Goal: Task Accomplishment & Management: Manage account settings

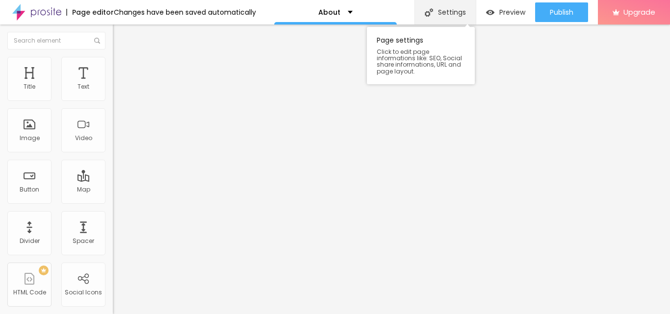
click at [439, 16] on div "Settings" at bounding box center [444, 12] width 61 height 25
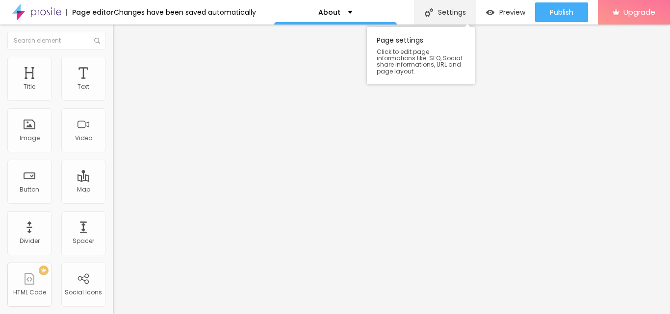
click at [441, 15] on div "Settings" at bounding box center [444, 12] width 61 height 25
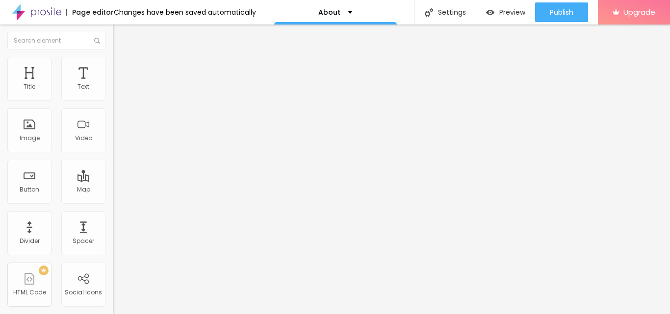
drag, startPoint x: 397, startPoint y: 195, endPoint x: 233, endPoint y: 191, distance: 163.8
paste input "Godrej Arden, 2, 3 & 4 BHK Premium Apartments,"
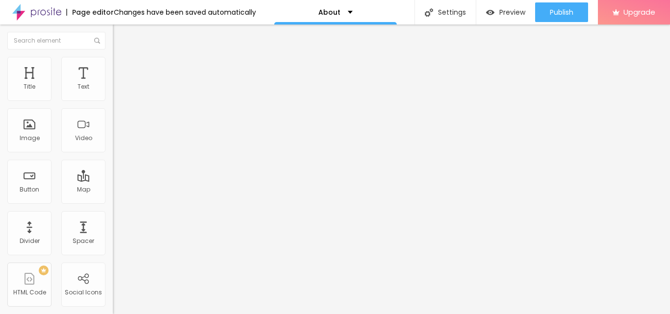
scroll to position [103, 0]
type input "Godrej Arden, 2, 3 & 4 BHK Premium Apartments, Greater Noida"
drag, startPoint x: 395, startPoint y: 142, endPoint x: 191, endPoint y: 142, distance: 204.0
paste textarea "Godrej Arden, 2, 3 & 4 BHK Premium Apartments,"
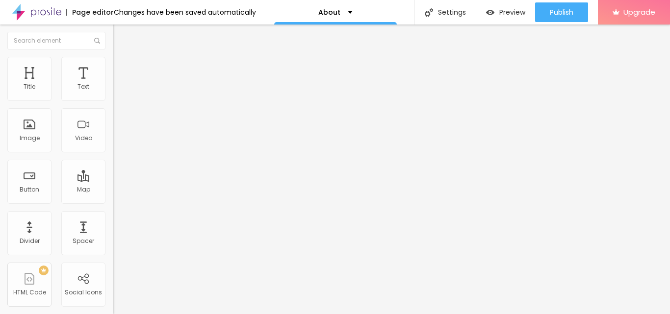
drag, startPoint x: 463, startPoint y: 137, endPoint x: 239, endPoint y: 126, distance: 224.3
paste textarea "is a residential project located in Sector Sigma 3, Greater Noida, offering 2, …"
type textarea "Godrej Arden is a residential project located in Sector Sigma 3, Greater Noida,…"
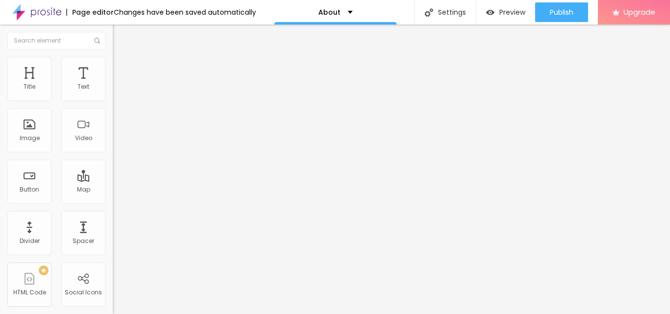
paste textarea "Godrej Arden, Godrej Arden Sigma 3, Godrej New Launch Greater Noida, Godrej Ard…"
type textarea "Godrej Arden, Godrej Arden Sigma 3, Godrej New Launch Greater Noida, Godrej Ard…"
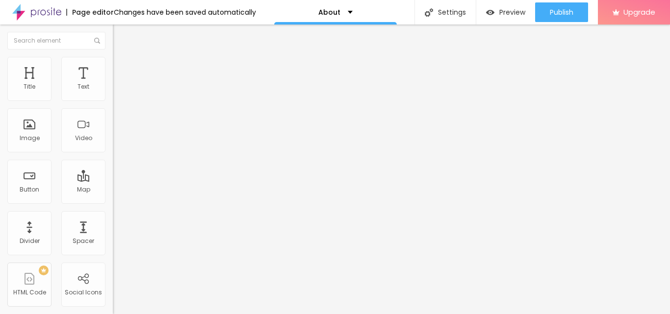
scroll to position [98, 0]
drag, startPoint x: 391, startPoint y: 172, endPoint x: 215, endPoint y: 170, distance: 176.0
paste input "Godrej Arden, 2, 3 & 4 BHK Premium Apartments,"
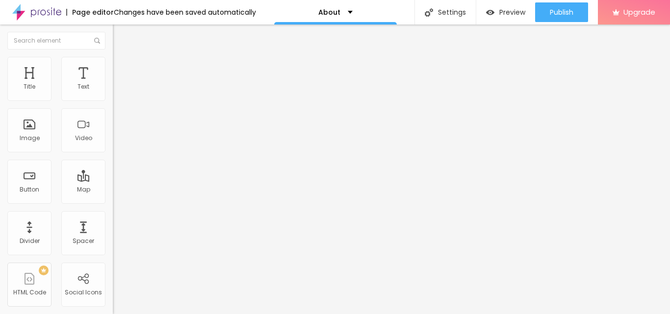
type input "Godrej Arden, 2, 3 & 4 BHK Premium Apartments, Greater Noida"
drag, startPoint x: 341, startPoint y: 216, endPoint x: 164, endPoint y: 216, distance: 177.0
paste textarea "Godrej Arden is a residential project located in Sector Sigma 3, Greater Noida,…"
type textarea "Godrej Arden is a residential project located in Sector Sigma 3, Greater Noida,…"
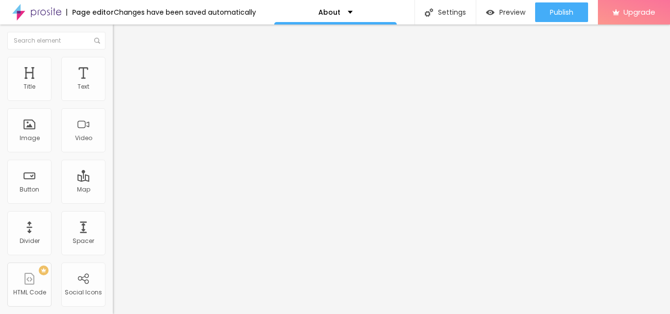
click at [113, 84] on span "Change image" at bounding box center [139, 80] width 52 height 8
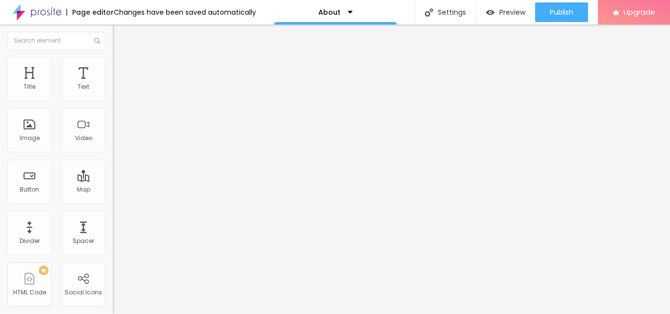
click at [113, 89] on div "Facebook" at bounding box center [169, 143] width 113 height 135
drag, startPoint x: 65, startPoint y: 163, endPoint x: 0, endPoint y: 157, distance: 65.4
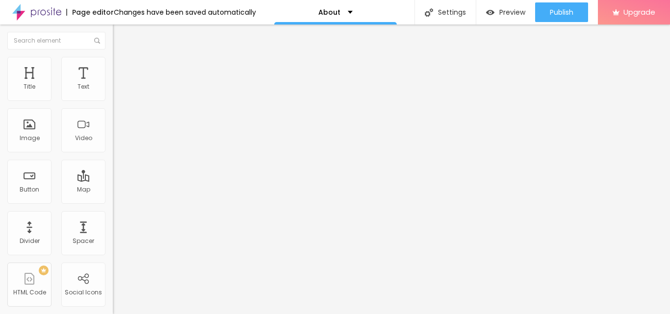
paste input "www.facebook.com/godrejarden/"
type input "https://www.facebook.com/godrejarden/"
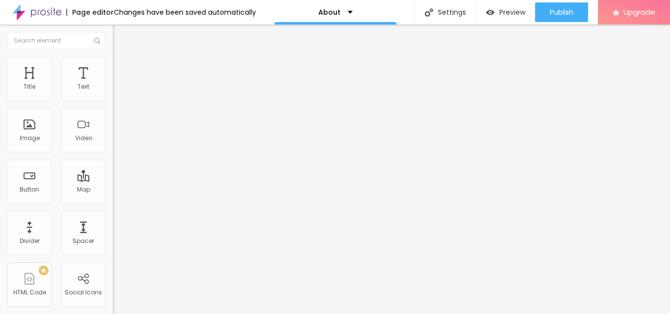
drag, startPoint x: 57, startPoint y: 178, endPoint x: 0, endPoint y: 176, distance: 57.4
paste input "www.instagram.com/godrejarden/"
type input "https://www.instagram.com/godrejarden/"
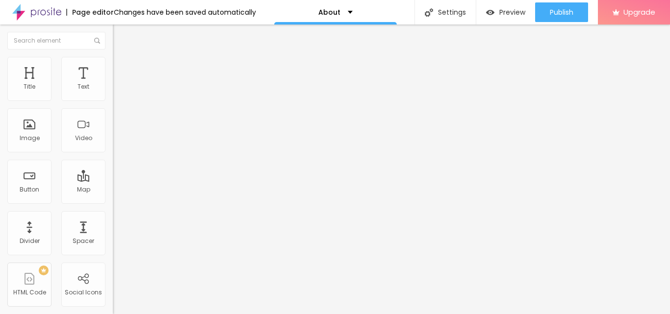
scroll to position [0, 0]
drag, startPoint x: 64, startPoint y: 200, endPoint x: 0, endPoint y: 197, distance: 63.8
paste input "x.com/godrejarden"
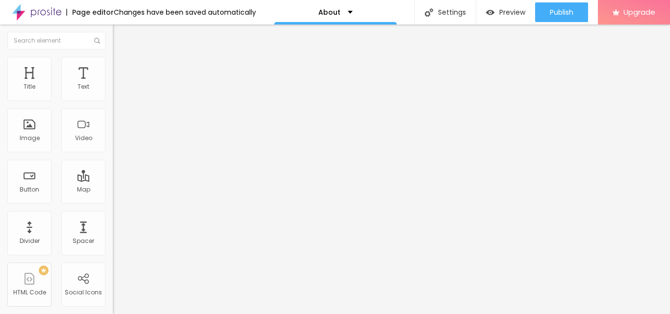
scroll to position [0, 2]
type input "https://x.com/godrejarden"
click at [120, 35] on img "button" at bounding box center [124, 36] width 8 height 8
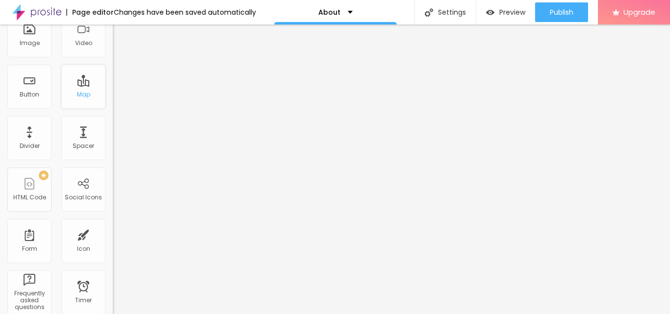
scroll to position [98, 0]
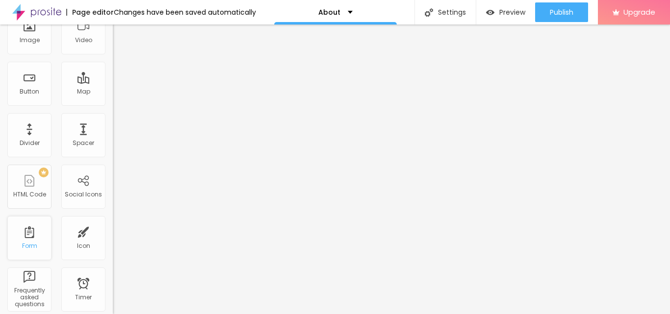
click at [36, 244] on div "Form" at bounding box center [29, 246] width 15 height 7
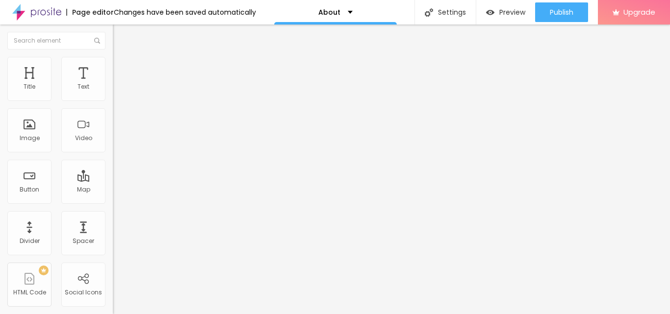
click at [122, 67] on span "Style" at bounding box center [129, 63] width 14 height 8
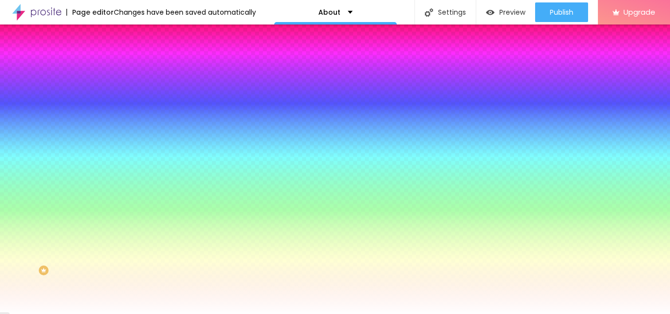
click at [113, 90] on span "Add image" at bounding box center [133, 86] width 40 height 8
click at [165, 88] on img at bounding box center [168, 85] width 6 height 6
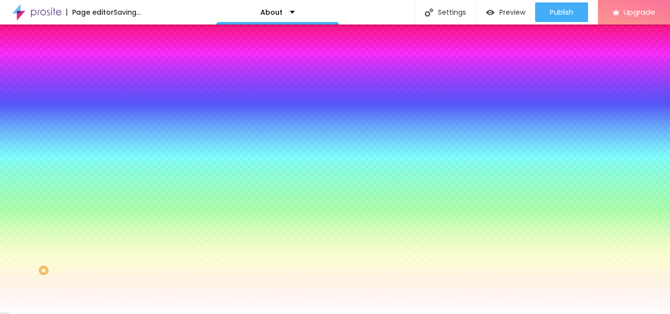
click at [113, 133] on div at bounding box center [169, 133] width 113 height 0
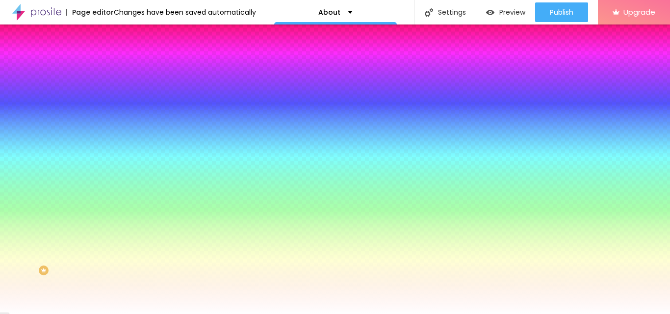
type input "#FFFFFF"
drag, startPoint x: 18, startPoint y: 195, endPoint x: 12, endPoint y: 187, distance: 9.8
click at [113, 143] on div "Background Color Reset to default #FFFFFF" at bounding box center [169, 129] width 113 height 27
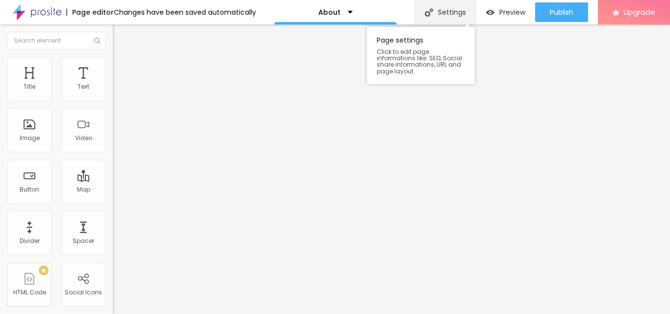
click at [438, 14] on div "Settings" at bounding box center [444, 12] width 61 height 25
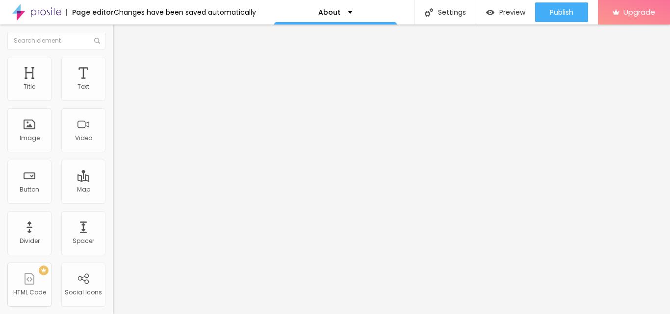
click at [33, 133] on div "Image" at bounding box center [29, 130] width 44 height 44
click at [113, 183] on img at bounding box center [169, 239] width 113 height 113
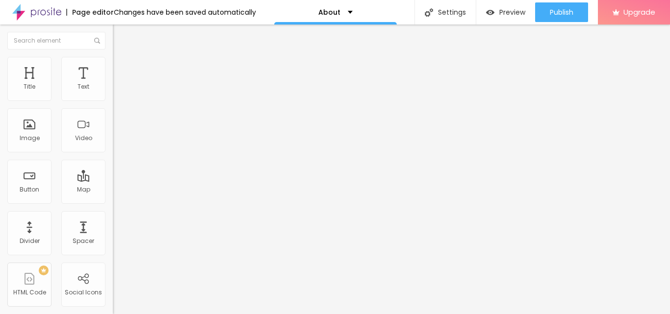
click at [113, 92] on input "text" at bounding box center [172, 87] width 118 height 10
paste input "9958125633"
type input "9958125633"
drag, startPoint x: 54, startPoint y: 134, endPoint x: 0, endPoint y: 136, distance: 54.0
click at [113, 136] on div "WhatsApp number * 9958125633 + 91 Text button Conversar no WhatsApp Message Hel…" at bounding box center [169, 239] width 113 height 327
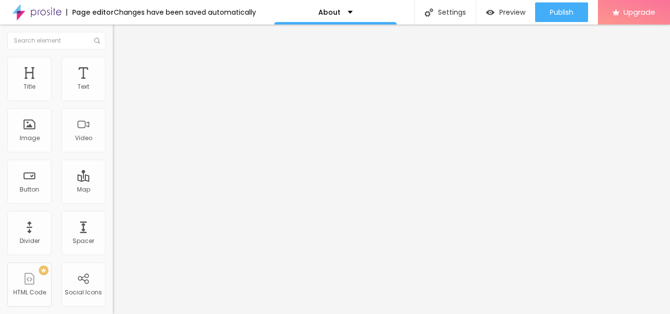
click at [113, 303] on input "WhatsApp" at bounding box center [172, 308] width 118 height 10
type input "WhatsApp Me"
click at [120, 36] on img "button" at bounding box center [124, 36] width 8 height 8
click at [120, 34] on div "Edit Section" at bounding box center [147, 36] width 55 height 8
click at [120, 35] on img "button" at bounding box center [124, 36] width 8 height 8
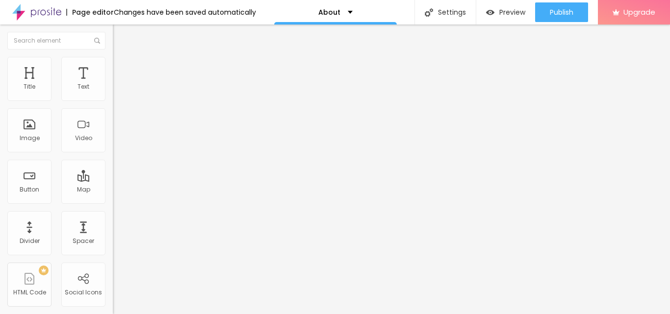
drag, startPoint x: 51, startPoint y: 110, endPoint x: 10, endPoint y: 143, distance: 52.7
click at [113, 113] on div "Address Alboom Brasil Align 15 Zoom" at bounding box center [169, 174] width 113 height 196
paste input "Plot No. 207, Sector Sigma III Greater Noida"
type input "Plot No. 207, Sector Sigma III Greater Noida"
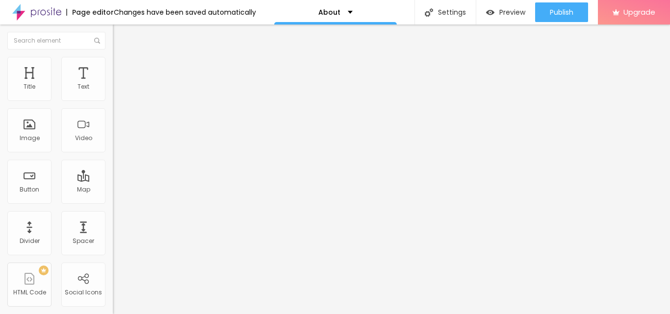
click at [120, 36] on img "button" at bounding box center [124, 36] width 8 height 8
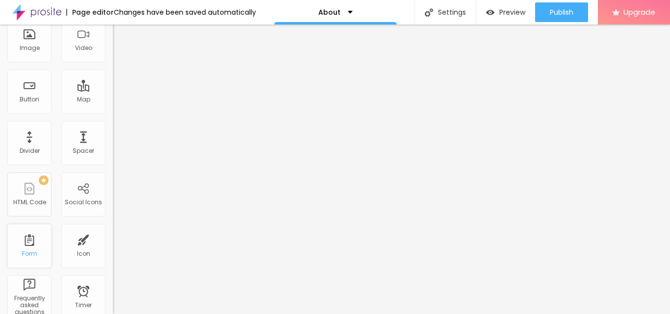
scroll to position [0, 0]
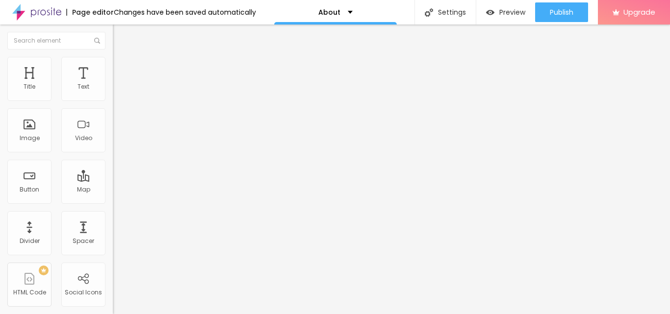
click at [120, 39] on img "button" at bounding box center [124, 36] width 8 height 8
click at [113, 92] on input "text" at bounding box center [172, 87] width 118 height 10
paste input "https://www.youtube.com/watch?v=daakSnuVTVU"
type input "https://www.youtube.com/watch?v=daakSnuVTVU"
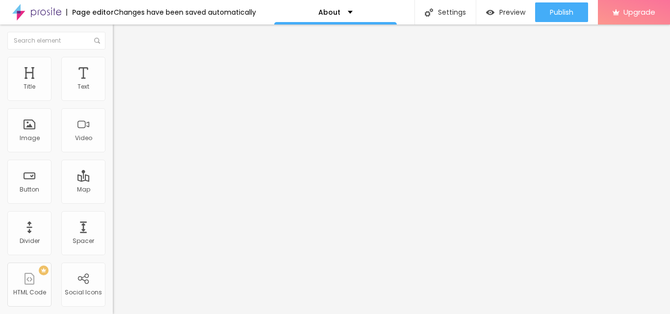
scroll to position [0, 0]
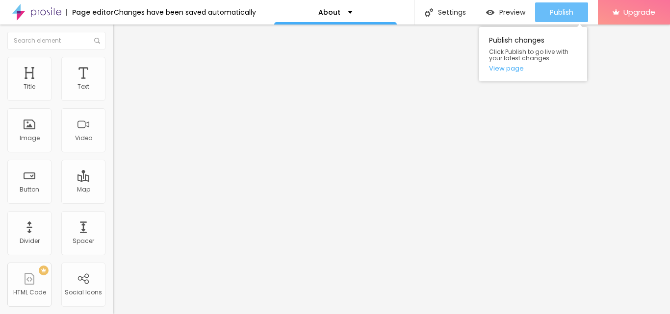
click at [557, 13] on span "Publish" at bounding box center [562, 12] width 24 height 8
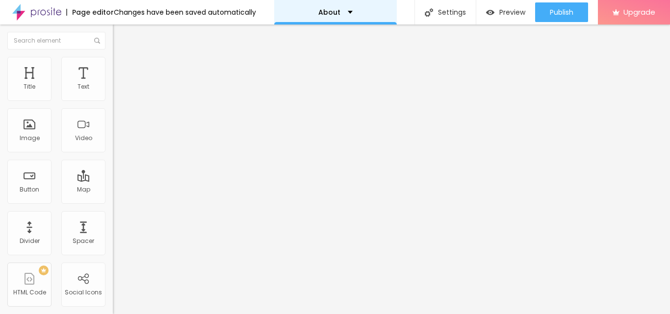
click at [347, 14] on div "About" at bounding box center [335, 12] width 123 height 25
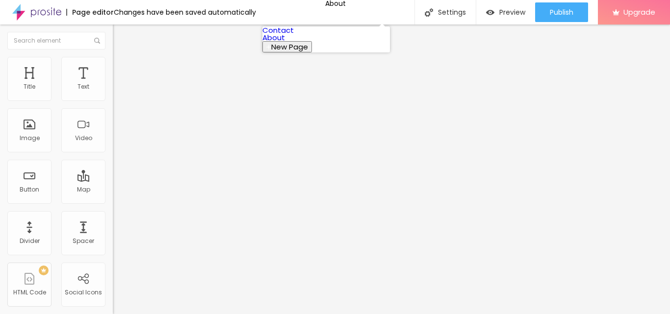
click at [294, 35] on link "Contact" at bounding box center [277, 30] width 31 height 10
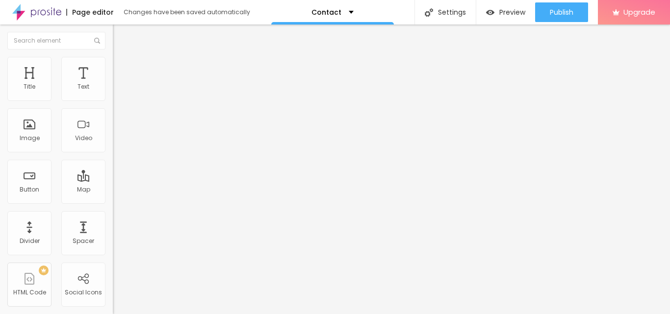
drag, startPoint x: 68, startPoint y: 110, endPoint x: 47, endPoint y: 175, distance: 67.6
click at [113, 113] on div "Address [GEOGRAPHIC_DATA] Align 15 Zoom" at bounding box center [169, 174] width 113 height 196
paste input "[STREET_ADDRESS]"
type input "Plot No. 207, Sector Sigma III Greater Noida"
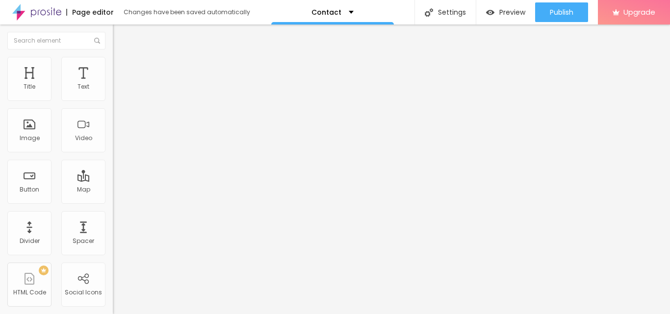
scroll to position [0, 0]
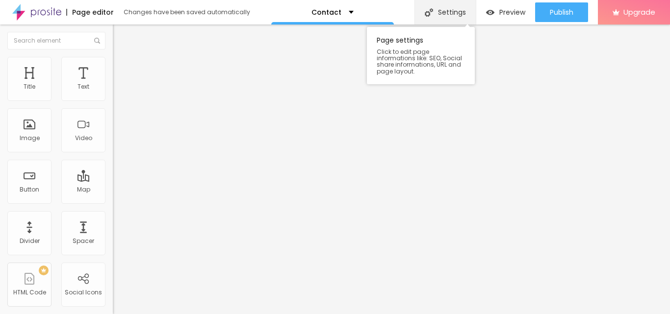
click at [449, 13] on div "Settings" at bounding box center [444, 12] width 61 height 25
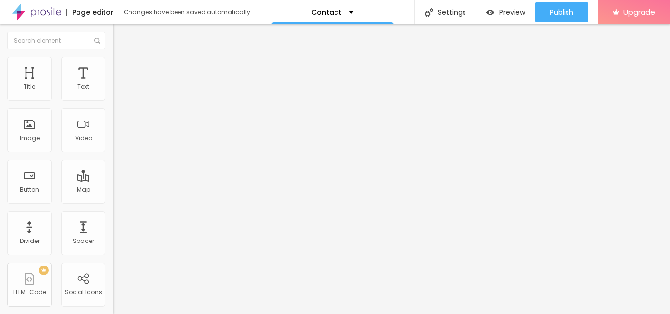
drag, startPoint x: 417, startPoint y: 193, endPoint x: 42, endPoint y: 197, distance: 375.1
paste input "odrej Arden, 2, 3 & 4 BHK Premium Apartments"
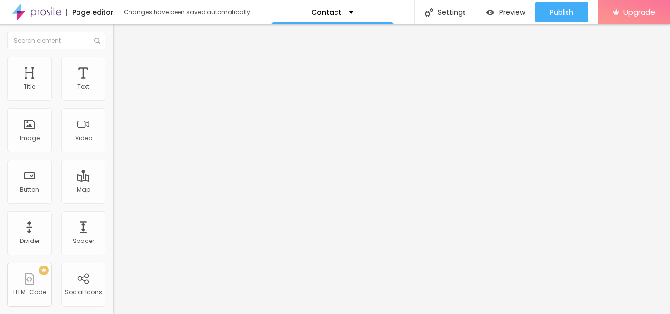
type input "Godrej Arden, 2, 3 & 4 BHK Premium Apartments"
drag, startPoint x: 380, startPoint y: 193, endPoint x: 133, endPoint y: 180, distance: 247.9
paste textarea "Godrej Properties has a diverse portfolio, including luxury apartments, villas,…"
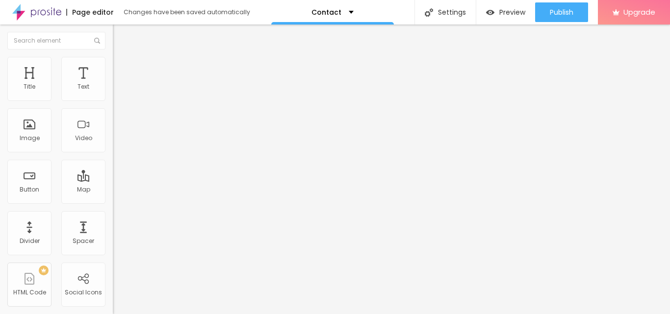
type textarea "Godrej Properties has a diverse portfolio, including luxury apartments, villas,…"
paste textarea "[PERSON_NAME], Godrej Arden Sigma 3, Godrej New Launch [GEOGRAPHIC_DATA], Godre…"
type textarea "[PERSON_NAME], Godrej Arden Sigma 3, Godrej New Launch [GEOGRAPHIC_DATA], Godre…"
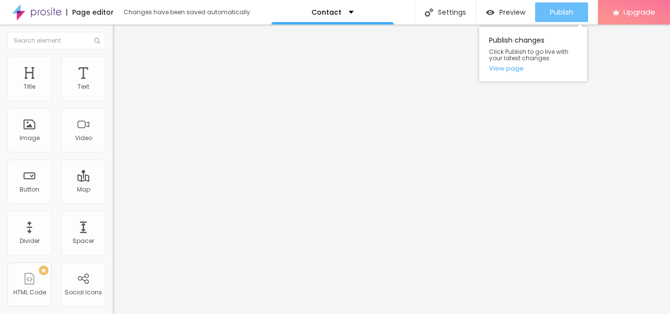
click at [555, 15] on span "Publish" at bounding box center [562, 12] width 24 height 8
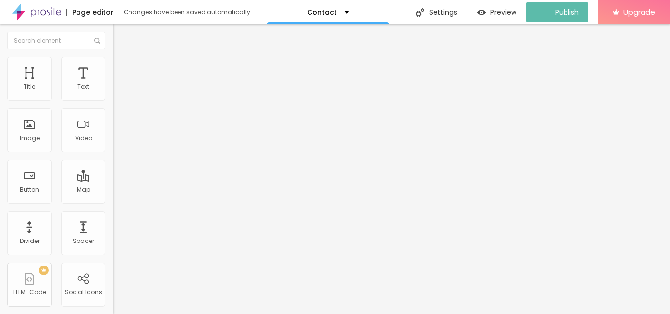
click at [120, 37] on img "button" at bounding box center [124, 36] width 8 height 8
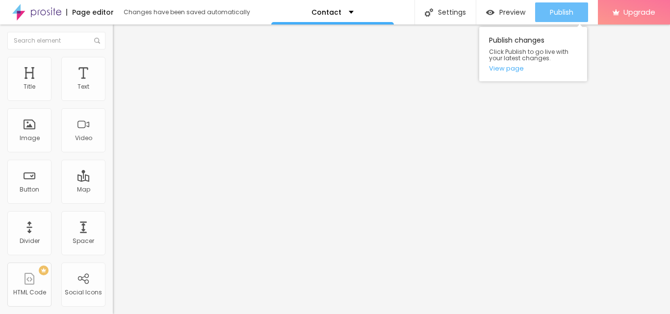
click at [552, 11] on span "Publish" at bounding box center [562, 12] width 24 height 8
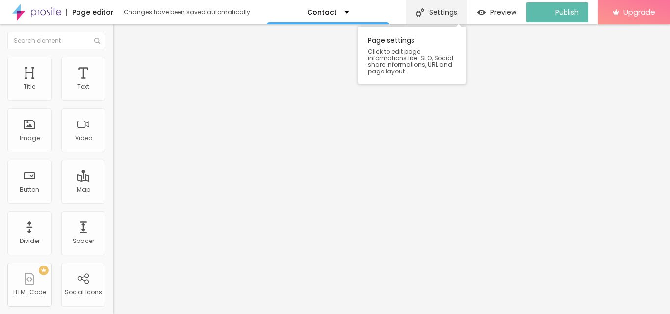
click at [460, 13] on div "Settings" at bounding box center [435, 12] width 61 height 25
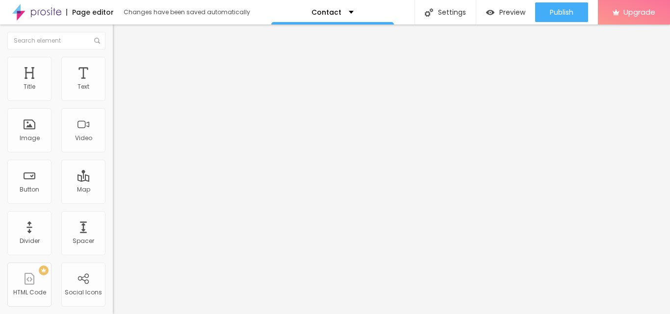
click at [119, 96] on div "Contact" at bounding box center [169, 91] width 100 height 9
click at [122, 69] on span "Advanced" at bounding box center [138, 73] width 32 height 8
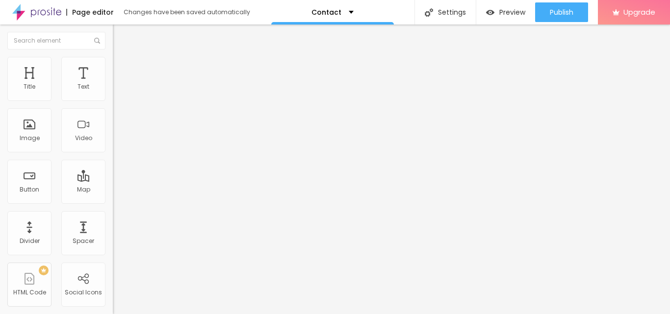
click at [122, 68] on span "Style" at bounding box center [129, 63] width 14 height 8
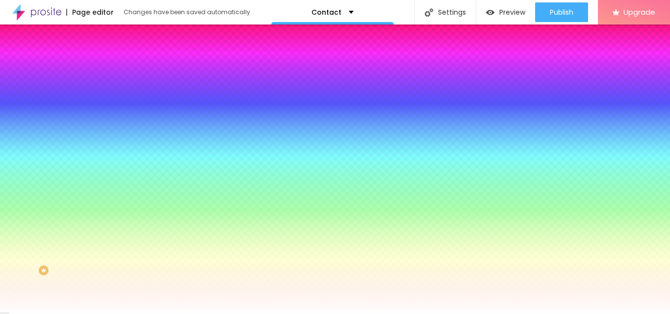
click at [113, 110] on button "button" at bounding box center [120, 105] width 14 height 10
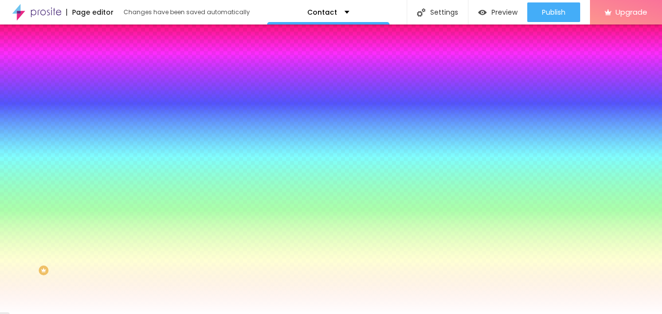
click at [284, 314] on div at bounding box center [331, 314] width 662 height 0
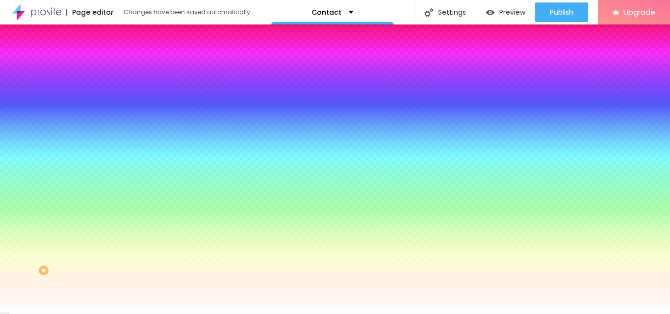
click at [113, 193] on div at bounding box center [169, 193] width 113 height 0
click at [67, 238] on div at bounding box center [335, 157] width 670 height 314
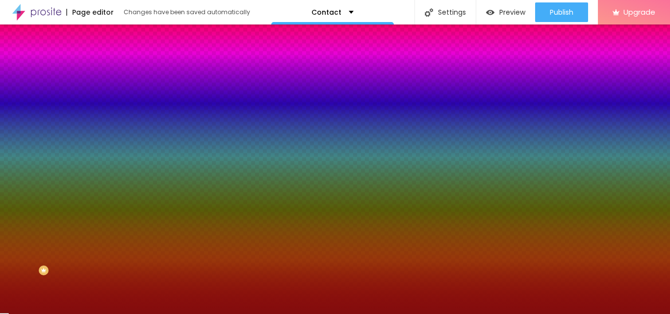
drag, startPoint x: 67, startPoint y: 237, endPoint x: 66, endPoint y: 259, distance: 22.6
click at [602, 154] on div at bounding box center [603, 153] width 2 height 2
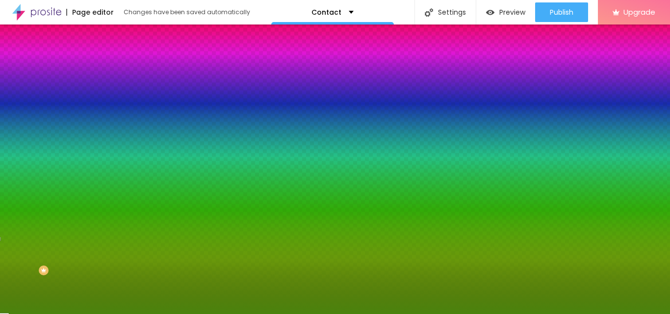
click at [76, 279] on div at bounding box center [335, 157] width 670 height 314
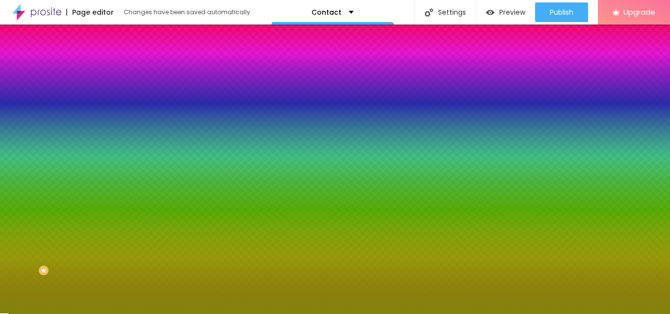
drag, startPoint x: 77, startPoint y: 283, endPoint x: 86, endPoint y: 285, distance: 8.6
click at [113, 202] on div at bounding box center [169, 202] width 113 height 0
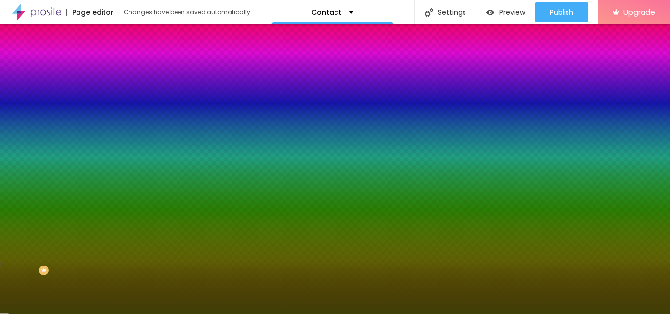
type input "#313104"
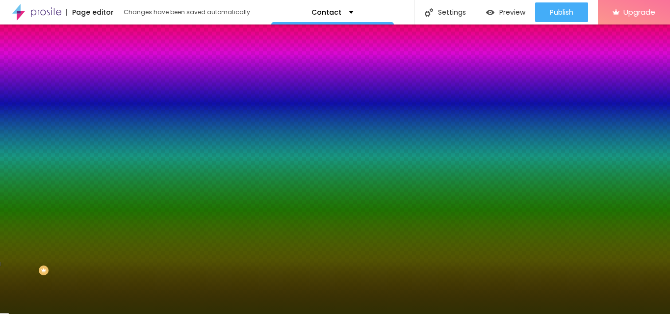
drag, startPoint x: 65, startPoint y: 259, endPoint x: 66, endPoint y: 283, distance: 24.0
click at [613, 256] on div at bounding box center [614, 255] width 2 height 2
click at [113, 176] on div "Inputs" at bounding box center [169, 173] width 113 height 6
click at [118, 226] on icon "button" at bounding box center [120, 224] width 4 height 4
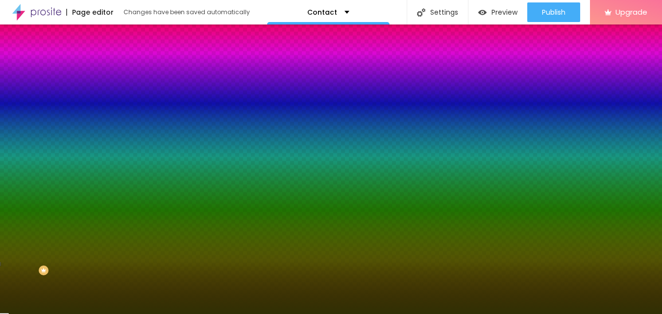
click at [42, 314] on div at bounding box center [331, 314] width 662 height 0
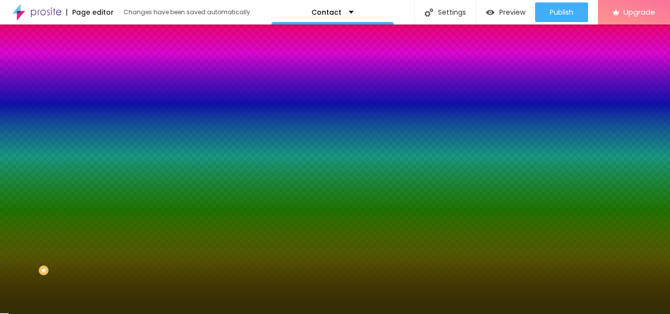
click at [117, 134] on icon "button" at bounding box center [120, 131] width 6 height 6
click at [253, 314] on div at bounding box center [335, 314] width 670 height 0
click at [117, 107] on icon "button" at bounding box center [120, 104] width 6 height 6
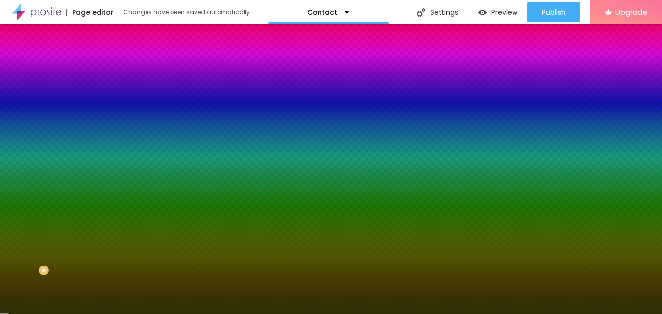
scroll to position [3, 0]
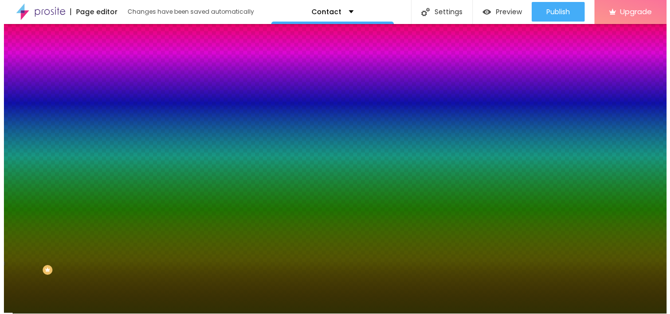
scroll to position [0, 0]
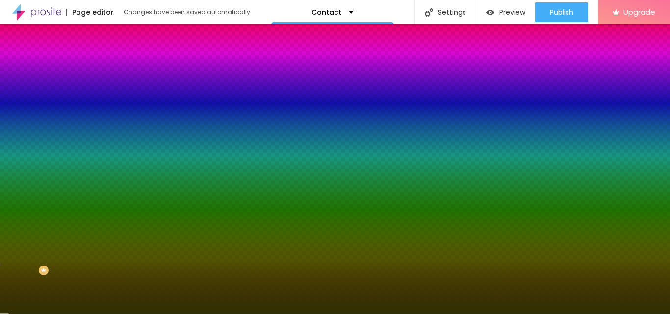
type input "#988DC9"
drag, startPoint x: 170, startPoint y: 289, endPoint x: 149, endPoint y: 256, distance: 38.6
click at [149, 256] on div at bounding box center [335, 157] width 670 height 314
click at [255, 314] on div at bounding box center [335, 314] width 670 height 0
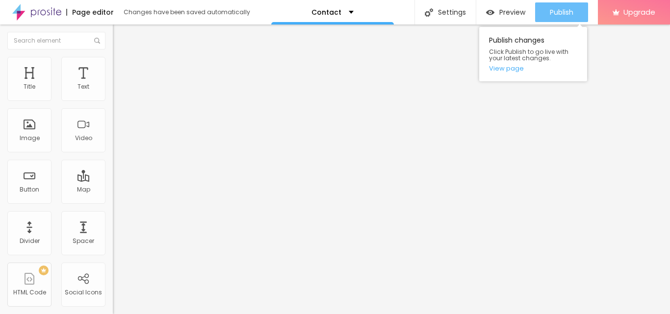
click at [562, 15] on span "Publish" at bounding box center [562, 12] width 24 height 8
click at [564, 9] on span "Publish" at bounding box center [562, 12] width 24 height 8
click at [565, 8] on span "Publish" at bounding box center [562, 12] width 24 height 8
click at [550, 12] on span "Publish" at bounding box center [562, 12] width 24 height 8
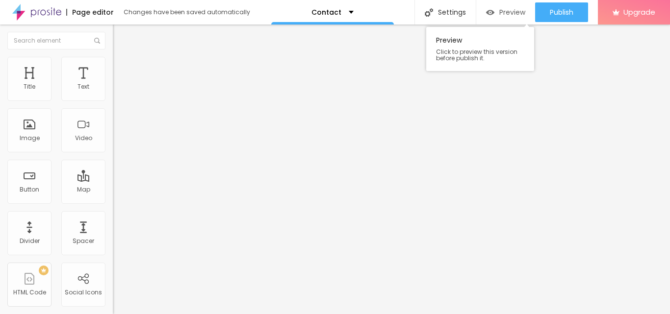
click at [506, 16] on span "Preview" at bounding box center [512, 12] width 26 height 8
click at [113, 183] on img at bounding box center [169, 239] width 113 height 113
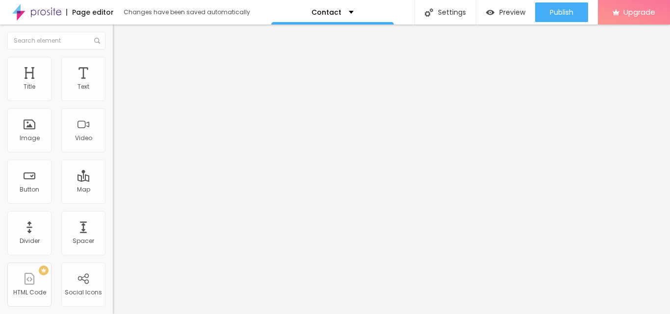
click at [113, 92] on input "text" at bounding box center [172, 87] width 118 height 10
paste input "9958125633"
type input "9958125633"
drag, startPoint x: 54, startPoint y: 134, endPoint x: 5, endPoint y: 142, distance: 50.1
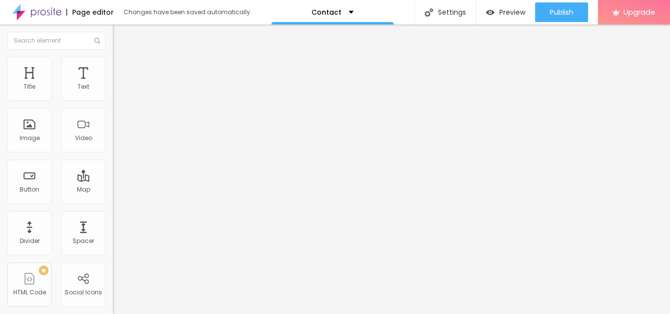
click at [113, 142] on div "WhatsApp number * 9958125633 + 91 Text button Conversar no WhatsApp Message Hel…" at bounding box center [169, 239] width 113 height 327
click at [113, 303] on input "WhatsApp" at bounding box center [172, 308] width 118 height 10
type input "WhatsApp Me"
click at [120, 34] on img "button" at bounding box center [124, 36] width 8 height 8
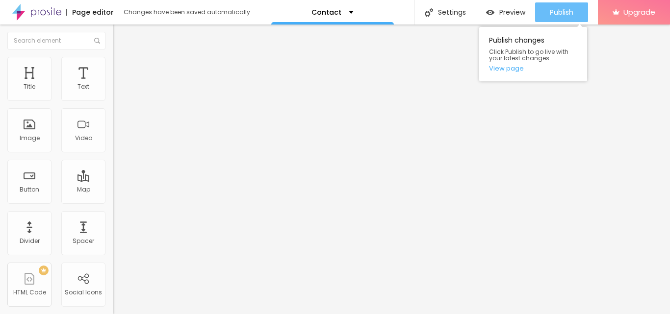
click at [564, 18] on div "Publish" at bounding box center [562, 12] width 24 height 20
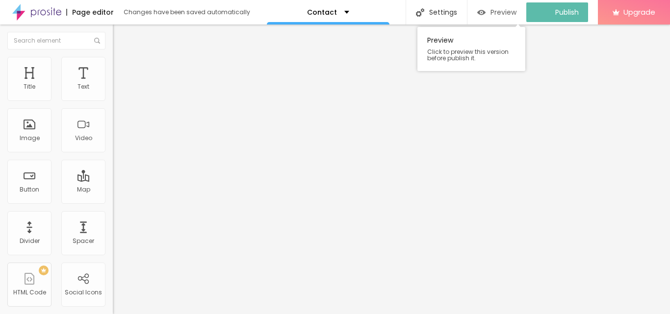
click at [512, 12] on span "Preview" at bounding box center [503, 12] width 26 height 8
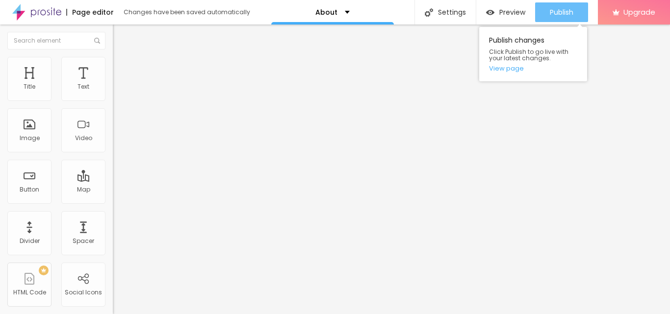
click at [579, 8] on button "Publish" at bounding box center [561, 12] width 53 height 20
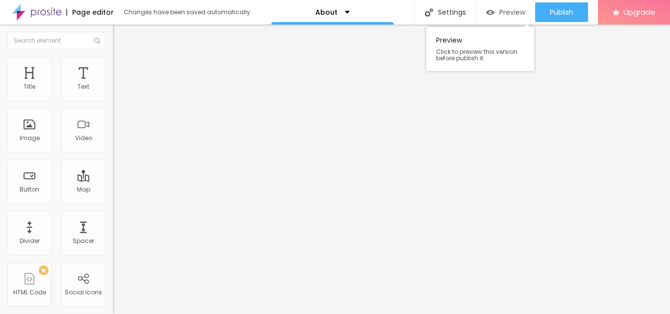
click at [514, 9] on span "Preview" at bounding box center [512, 12] width 26 height 8
click at [499, 12] on span "Preview" at bounding box center [512, 12] width 26 height 8
